Goal: Information Seeking & Learning: Check status

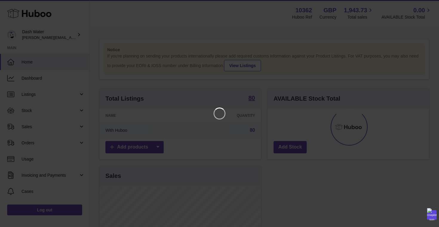
scroll to position [93, 162]
click at [115, 25] on iframe at bounding box center [219, 113] width 415 height 203
click at [425, 5] on icon "Close" at bounding box center [423, 5] width 7 height 7
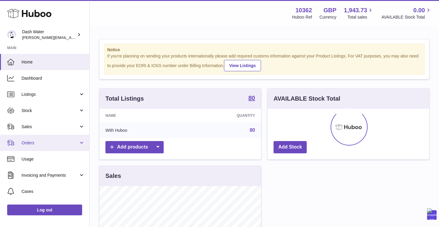
click at [41, 149] on link "Orders" at bounding box center [44, 142] width 89 height 16
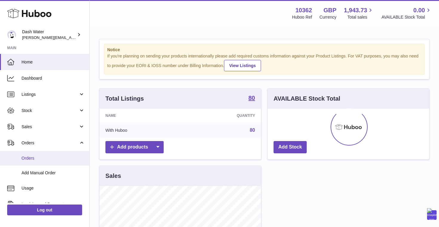
click at [42, 157] on span "Orders" at bounding box center [53, 158] width 63 height 6
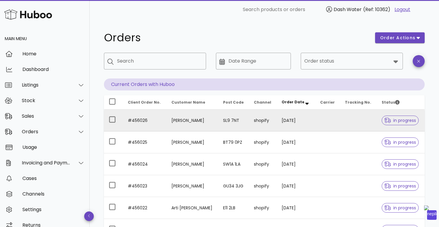
click at [300, 123] on td "19/08/2025" at bounding box center [296, 120] width 39 height 22
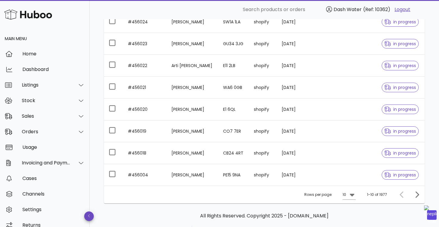
scroll to position [152, 0]
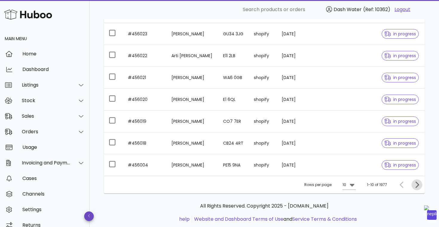
click at [417, 186] on icon "Next page" at bounding box center [418, 184] width 4 height 6
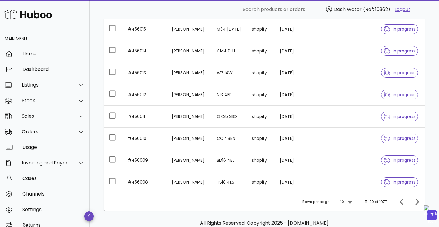
scroll to position [167, 0]
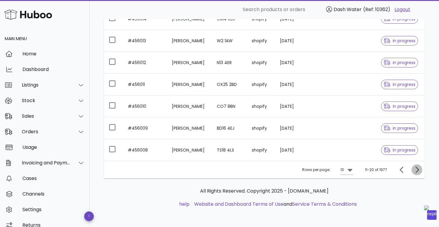
click at [420, 170] on icon "Next page" at bounding box center [417, 169] width 7 height 7
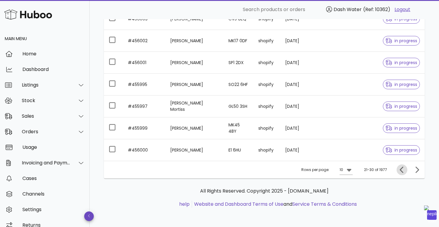
click at [399, 173] on icon "Previous page" at bounding box center [402, 169] width 7 height 7
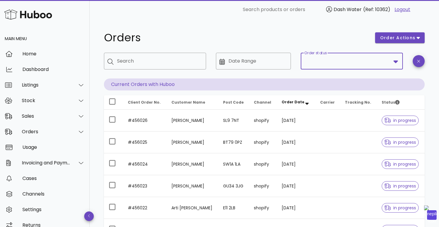
click at [379, 59] on input "Order status" at bounding box center [348, 61] width 87 height 10
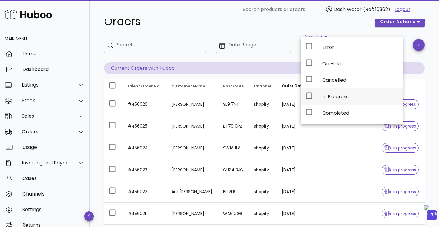
scroll to position [17, 0]
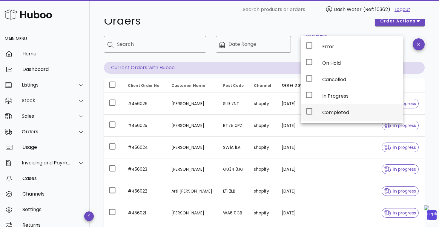
click at [340, 109] on div "Completed" at bounding box center [360, 112] width 76 height 6
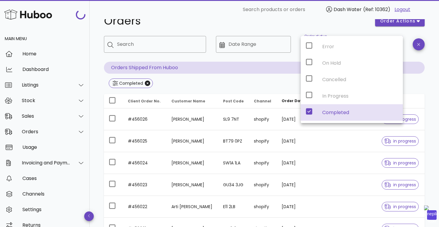
click at [254, 84] on div "Completed" at bounding box center [264, 83] width 321 height 11
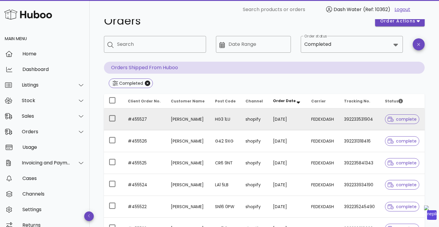
click at [297, 121] on td "18/08/2025" at bounding box center [287, 119] width 38 height 22
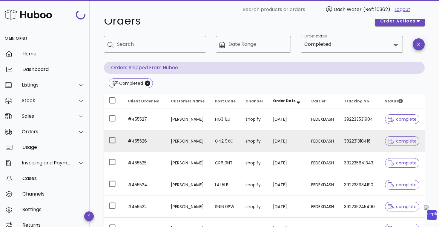
scroll to position [10, 0]
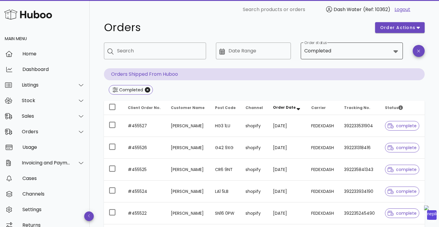
click at [365, 54] on input "Order status" at bounding box center [362, 51] width 59 height 10
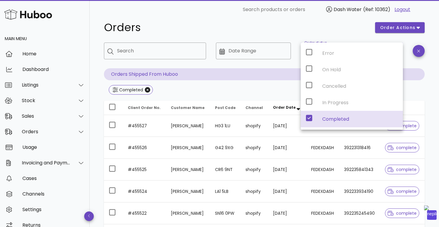
click at [310, 117] on icon at bounding box center [309, 117] width 7 height 7
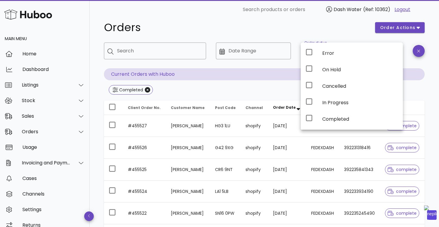
click at [310, 23] on h1 "Orders" at bounding box center [236, 27] width 264 height 11
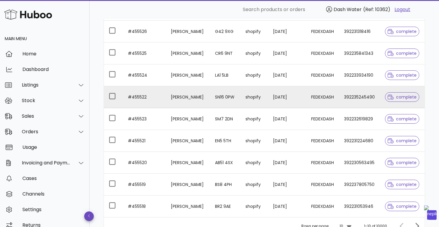
scroll to position [0, 0]
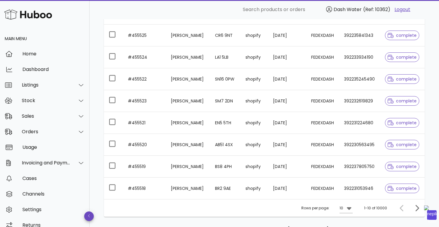
scroll to position [182, 0]
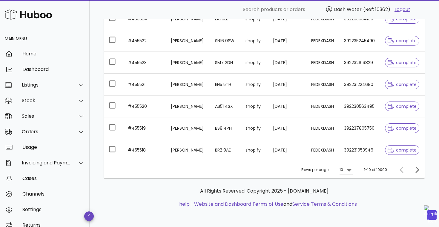
click at [400, 167] on div at bounding box center [403, 169] width 13 height 11
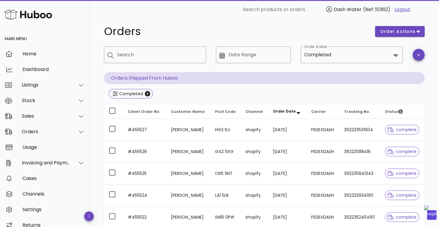
scroll to position [0, 0]
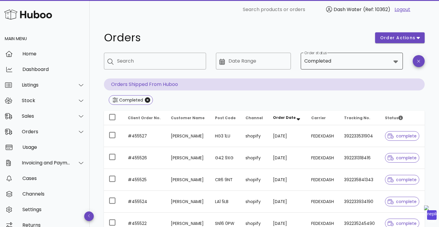
click at [371, 66] on div "Completed" at bounding box center [348, 61] width 87 height 14
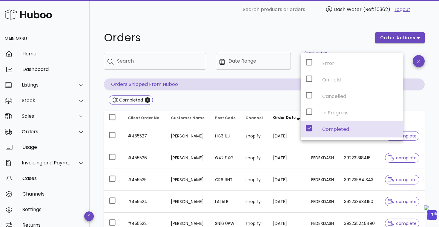
click at [315, 114] on div "Error On Hold Cancelled In Progress Completed" at bounding box center [352, 96] width 102 height 87
click at [307, 111] on div "Error On Hold Cancelled In Progress Completed" at bounding box center [352, 96] width 102 height 87
click at [311, 110] on div "Error On Hold Cancelled In Progress Completed" at bounding box center [352, 96] width 102 height 87
click at [310, 111] on div "Error On Hold Cancelled In Progress Completed" at bounding box center [352, 96] width 102 height 87
click at [307, 128] on icon at bounding box center [309, 128] width 6 height 6
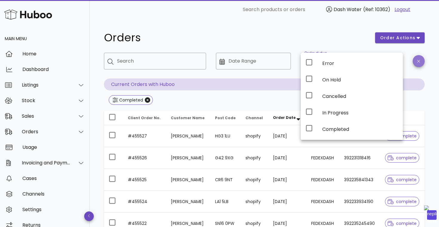
click at [418, 57] on button "button" at bounding box center [419, 61] width 12 height 12
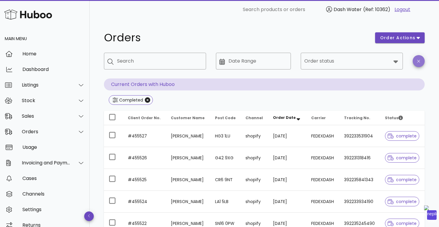
click at [418, 61] on icon "button" at bounding box center [418, 61] width 3 height 4
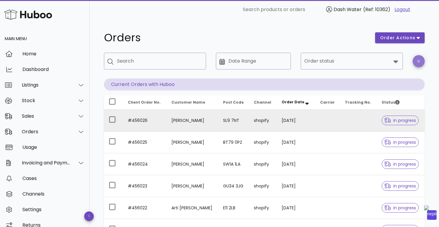
scroll to position [167, 0]
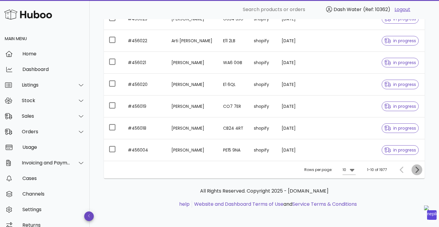
click at [420, 167] on icon "Next page" at bounding box center [417, 169] width 7 height 7
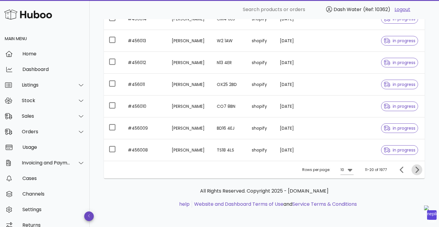
click at [420, 167] on icon "Next page" at bounding box center [417, 169] width 7 height 7
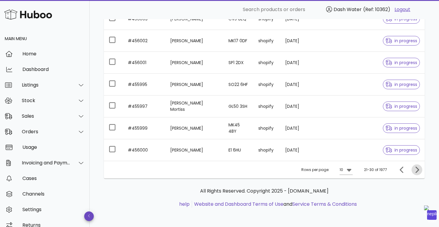
click at [420, 167] on icon "Next page" at bounding box center [417, 169] width 7 height 7
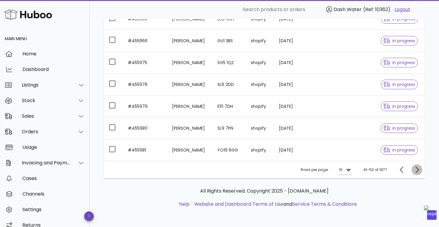
click at [420, 167] on icon "Next page" at bounding box center [417, 169] width 7 height 7
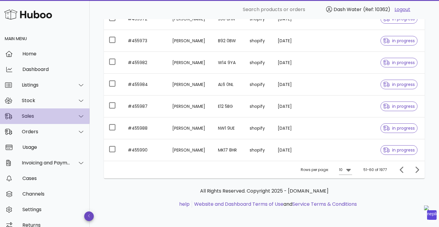
click at [48, 119] on div "Sales" at bounding box center [45, 116] width 90 height 16
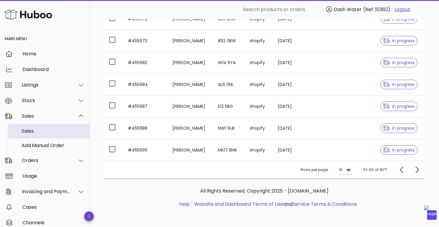
click at [44, 133] on div "Sales" at bounding box center [53, 131] width 63 height 6
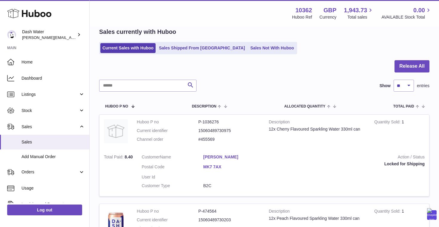
scroll to position [25, 0]
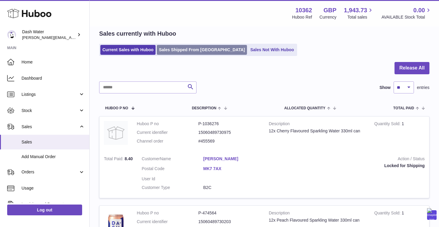
click at [195, 49] on link "Sales Shipped From Huboo" at bounding box center [202, 50] width 90 height 10
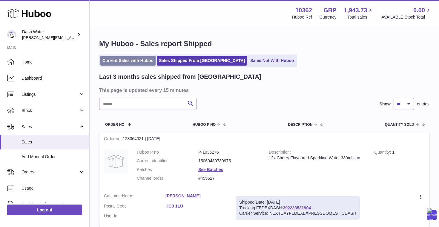
click at [132, 60] on link "Current Sales with Huboo" at bounding box center [127, 61] width 55 height 10
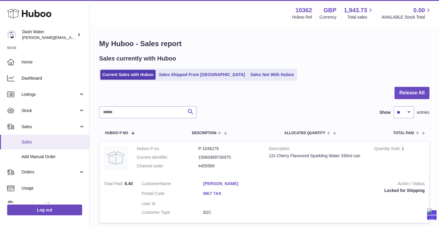
click at [55, 138] on link "Sales" at bounding box center [44, 141] width 89 height 15
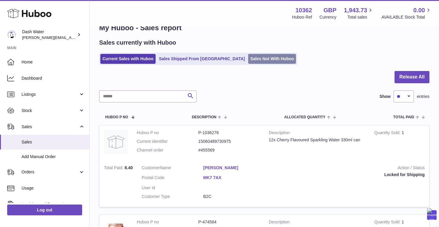
click at [248, 61] on link "Sales Not With Huboo" at bounding box center [272, 59] width 48 height 10
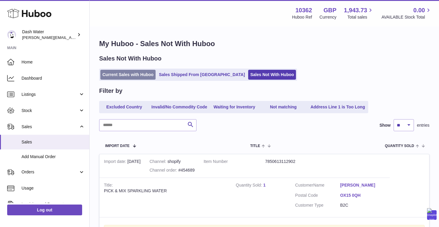
click at [120, 73] on link "Current Sales with Huboo" at bounding box center [127, 75] width 55 height 10
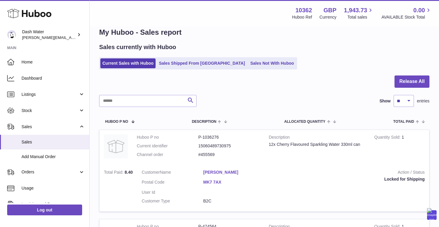
scroll to position [12, 0]
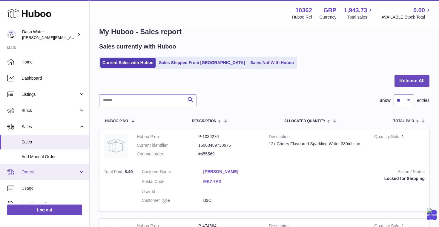
click at [54, 169] on link "Orders" at bounding box center [44, 172] width 89 height 16
